Goal: Check status: Check status

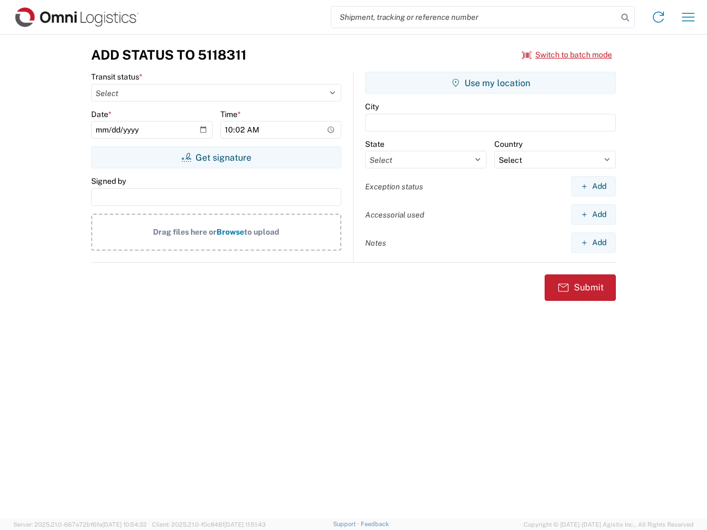
click at [475, 17] on input "search" at bounding box center [475, 17] width 286 height 21
click at [625, 18] on icon at bounding box center [625, 17] width 15 height 15
click at [659, 17] on icon at bounding box center [659, 17] width 18 height 18
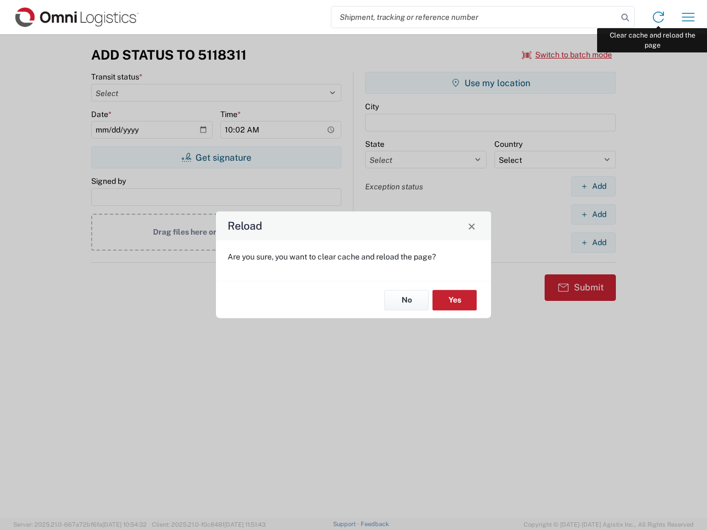
click at [688, 17] on div "Reload Are you sure, you want to clear cache and reload the page? No Yes" at bounding box center [353, 265] width 707 height 530
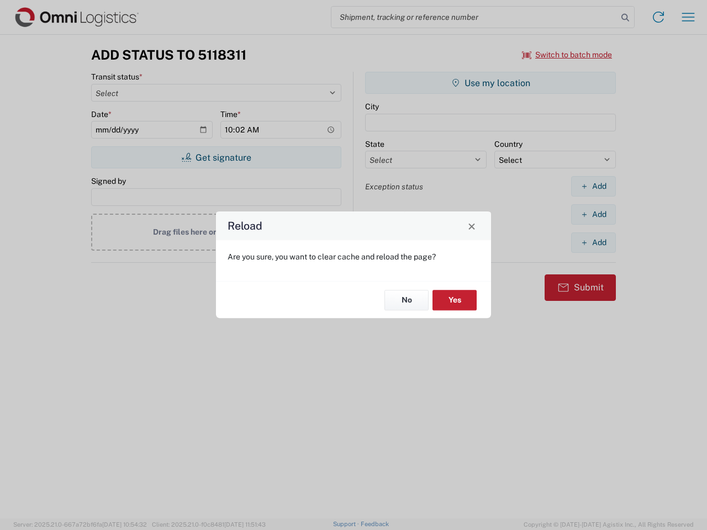
click at [567, 55] on div "Reload Are you sure, you want to clear cache and reload the page? No Yes" at bounding box center [353, 265] width 707 height 530
click at [216, 157] on div "Reload Are you sure, you want to clear cache and reload the page? No Yes" at bounding box center [353, 265] width 707 height 530
click at [491, 83] on div "Reload Are you sure, you want to clear cache and reload the page? No Yes" at bounding box center [353, 265] width 707 height 530
click at [593, 186] on div "Reload Are you sure, you want to clear cache and reload the page? No Yes" at bounding box center [353, 265] width 707 height 530
click at [593, 214] on div "Reload Are you sure, you want to clear cache and reload the page? No Yes" at bounding box center [353, 265] width 707 height 530
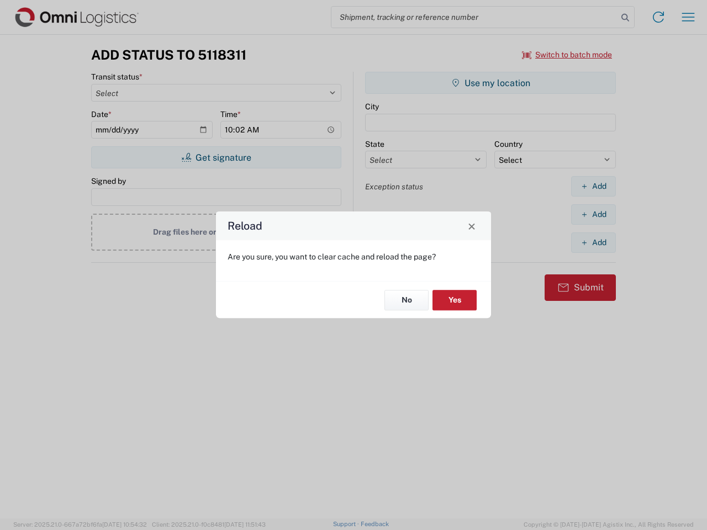
click at [593, 243] on div "Reload Are you sure, you want to clear cache and reload the page? No Yes" at bounding box center [353, 265] width 707 height 530
